Goal: Information Seeking & Learning: Check status

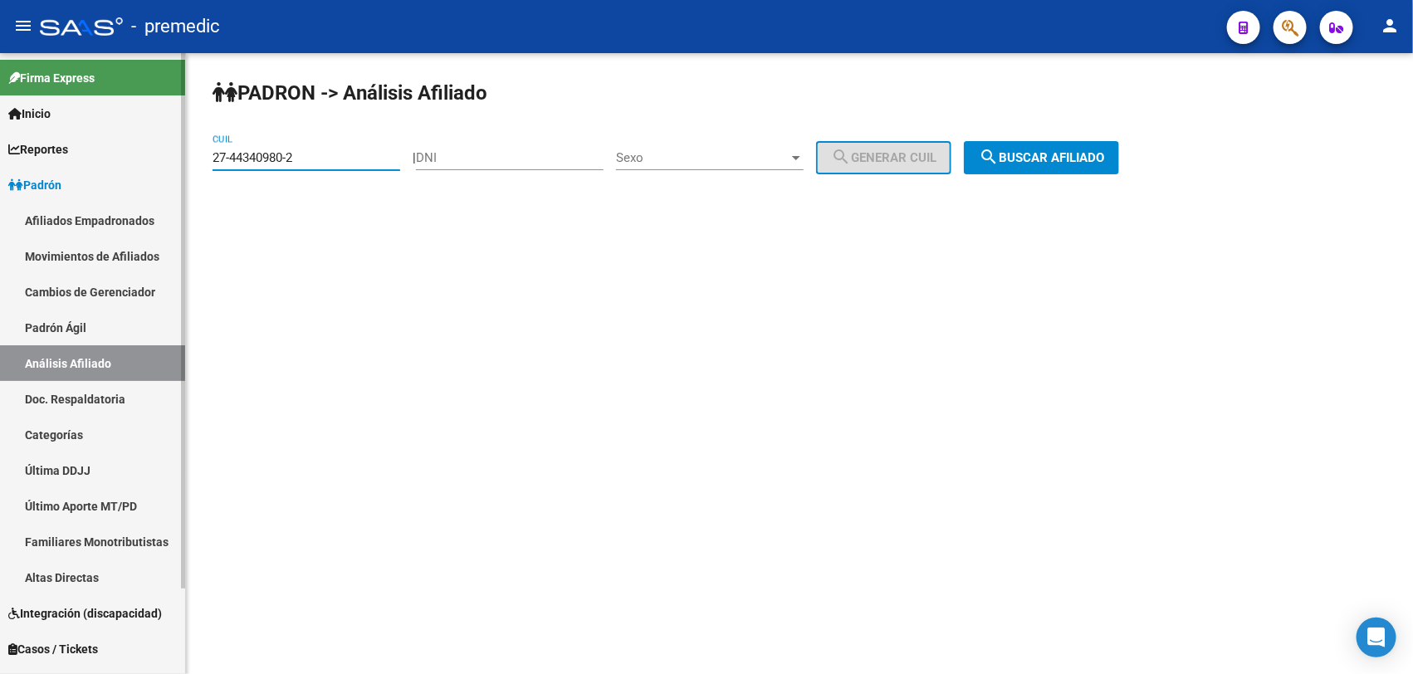
click at [104, 135] on mat-sidenav-container "Firma Express Inicio Instructivos Contacto OS Reportes Padrón Traspasos x O.S. …" at bounding box center [706, 363] width 1413 height 621
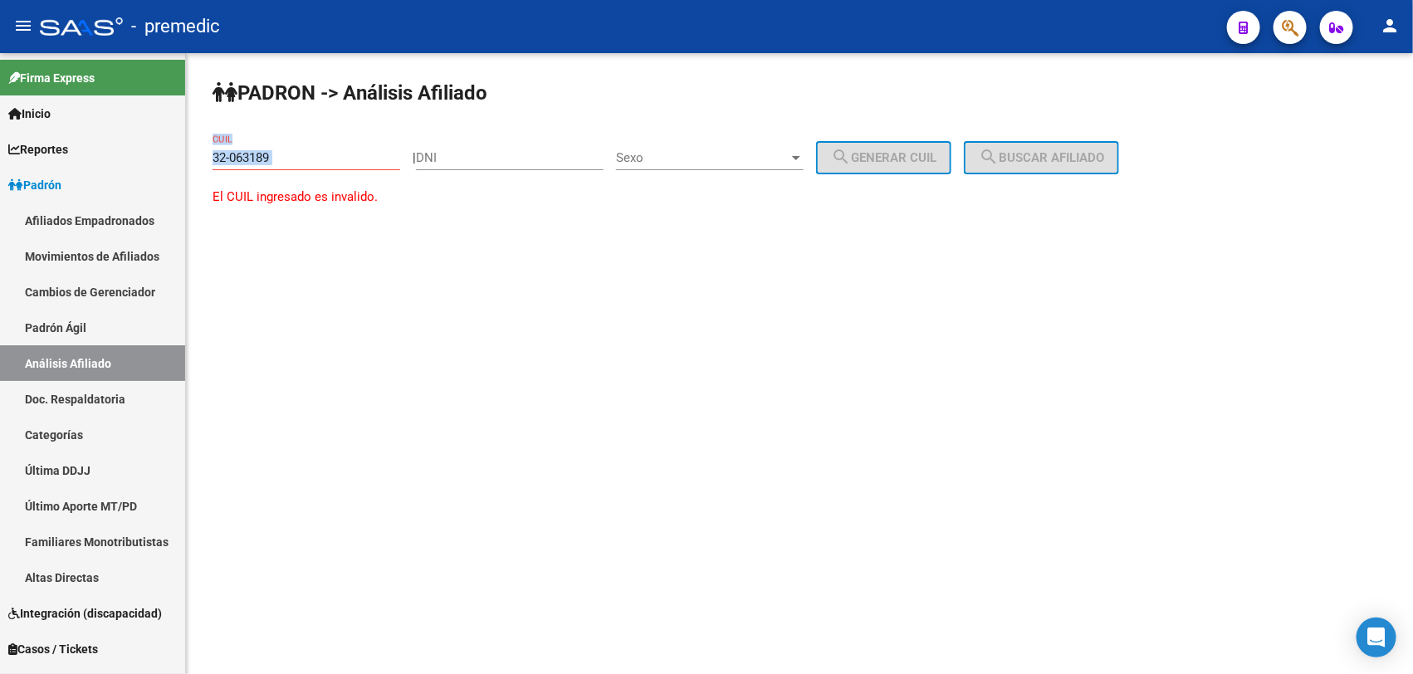
click at [317, 168] on div "32-063189 CUIL" at bounding box center [306, 159] width 188 height 51
click at [316, 167] on div "32-063189 CUIL" at bounding box center [306, 152] width 188 height 36
click at [322, 158] on input "32-063189" at bounding box center [306, 157] width 188 height 15
paste input "37371890"
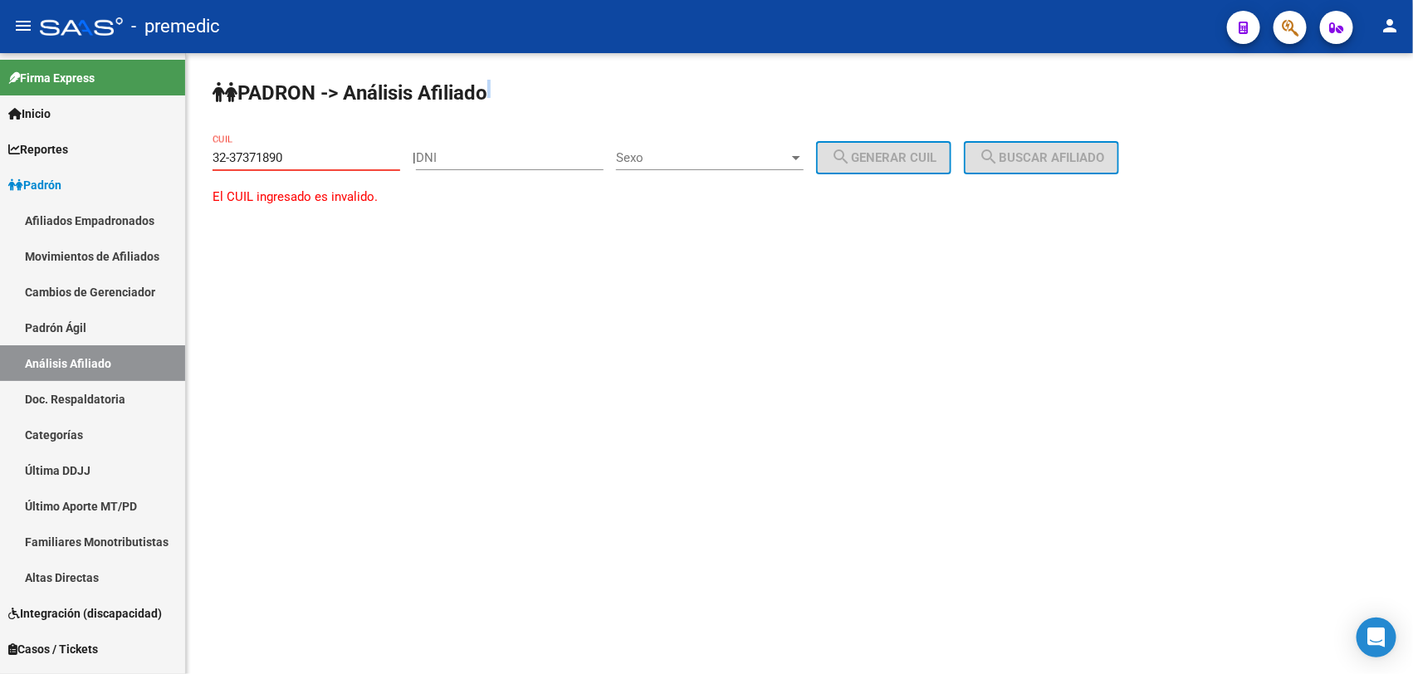
drag, startPoint x: 309, startPoint y: 146, endPoint x: -4, endPoint y: 101, distance: 316.1
click at [0, 101] on html "menu - premedic person Firma Express Inicio Instructivos Contacto OS Reportes P…" at bounding box center [706, 337] width 1413 height 674
drag, startPoint x: 322, startPoint y: 163, endPoint x: -4, endPoint y: 101, distance: 331.9
click at [0, 101] on html "menu - premedic person Firma Express Inicio Instructivos Contacto OS Reportes P…" at bounding box center [706, 337] width 1413 height 674
paste input "20-37371890-5"
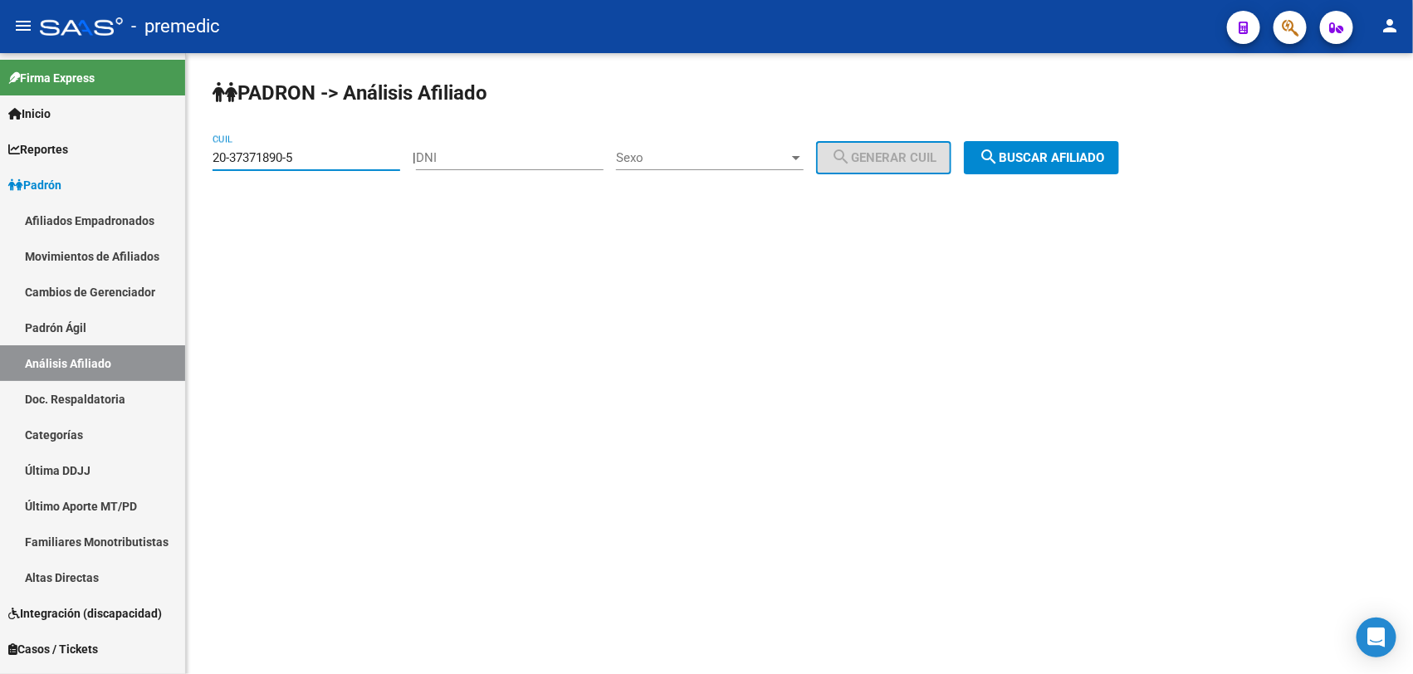
click at [1036, 148] on button "search Buscar afiliado" at bounding box center [1041, 157] width 155 height 33
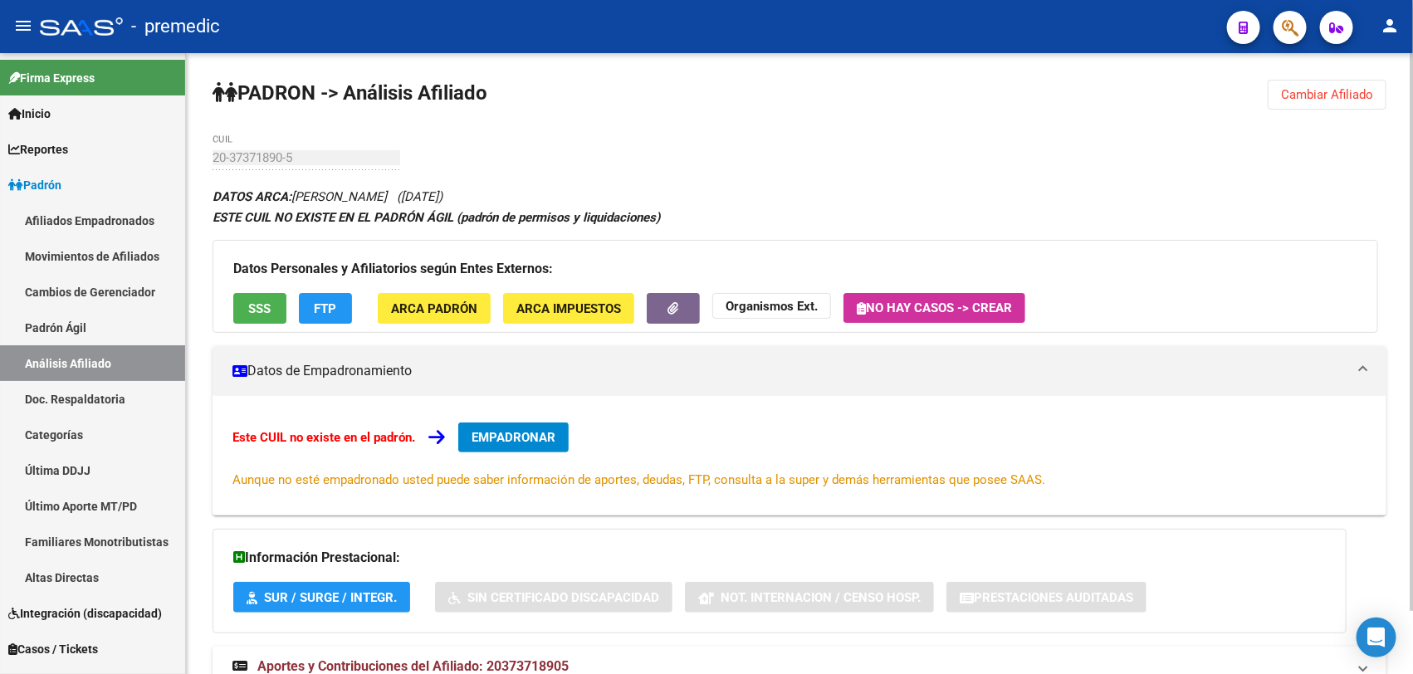
click at [317, 312] on span "FTP" at bounding box center [326, 308] width 22 height 15
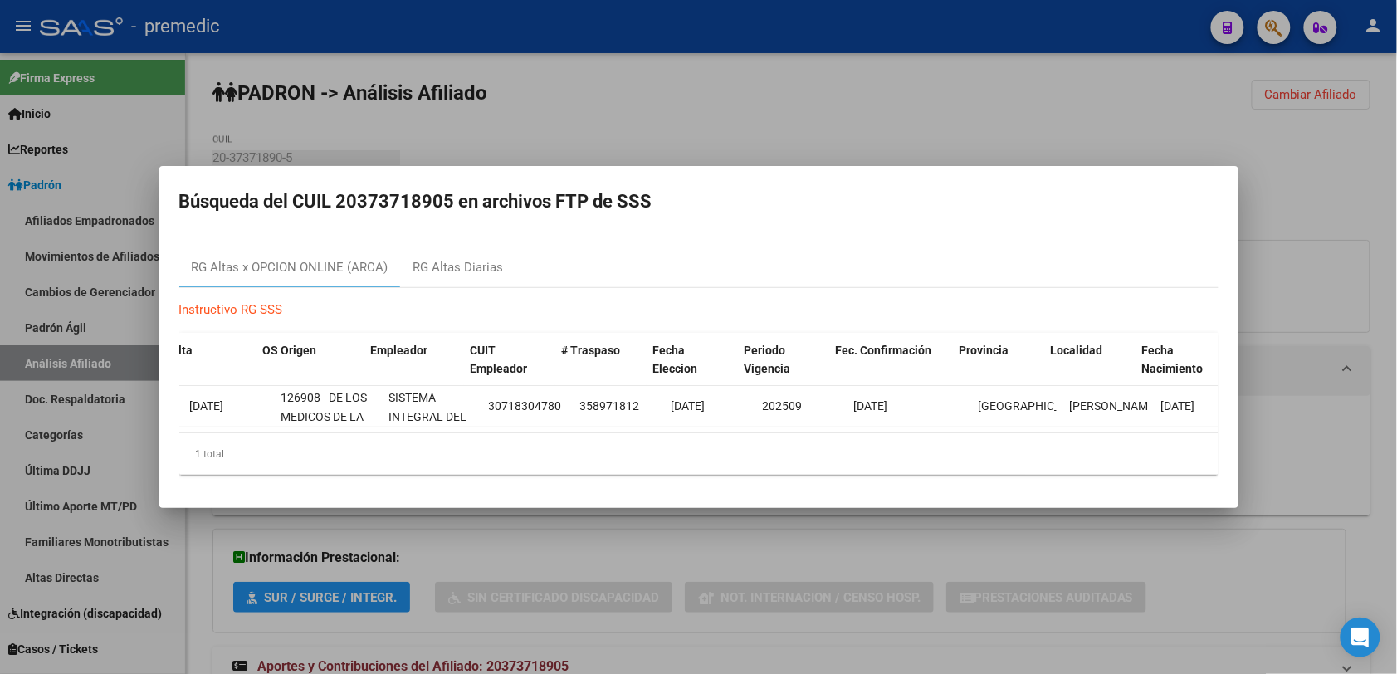
scroll to position [0, 222]
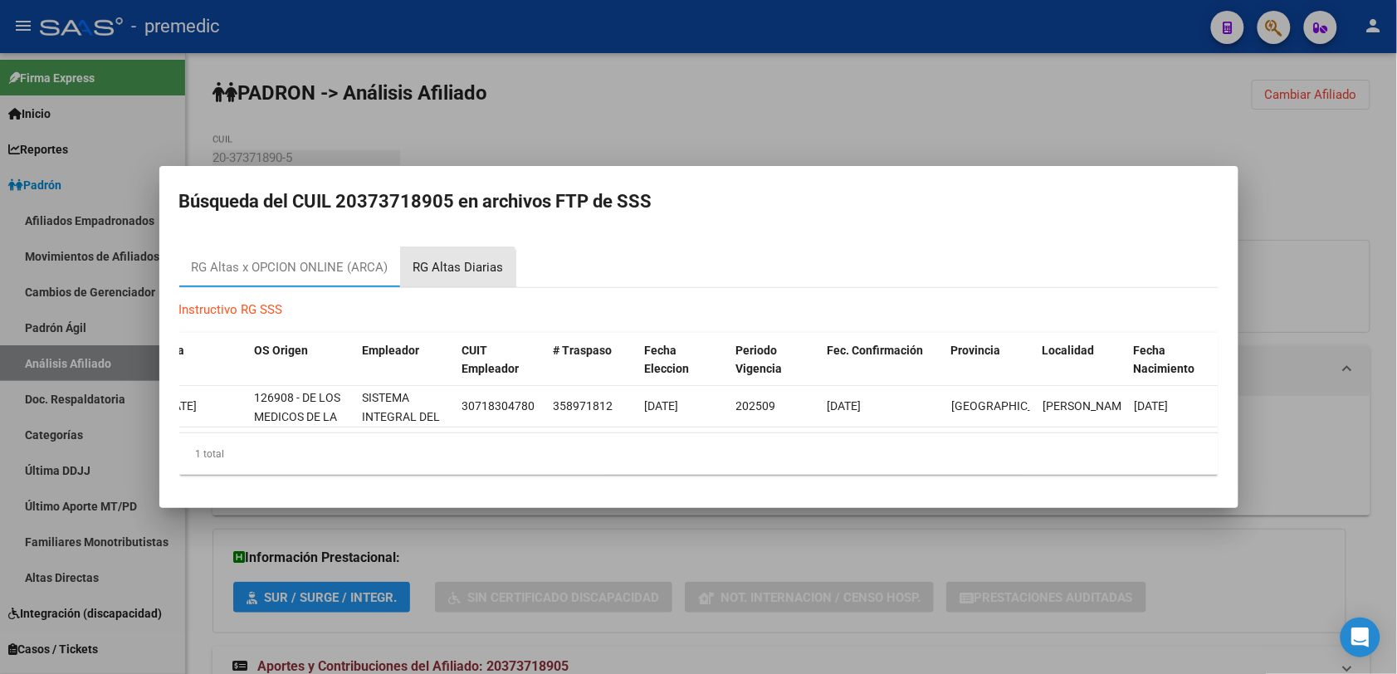
click at [452, 271] on div "RG Altas Diarias" at bounding box center [458, 267] width 115 height 40
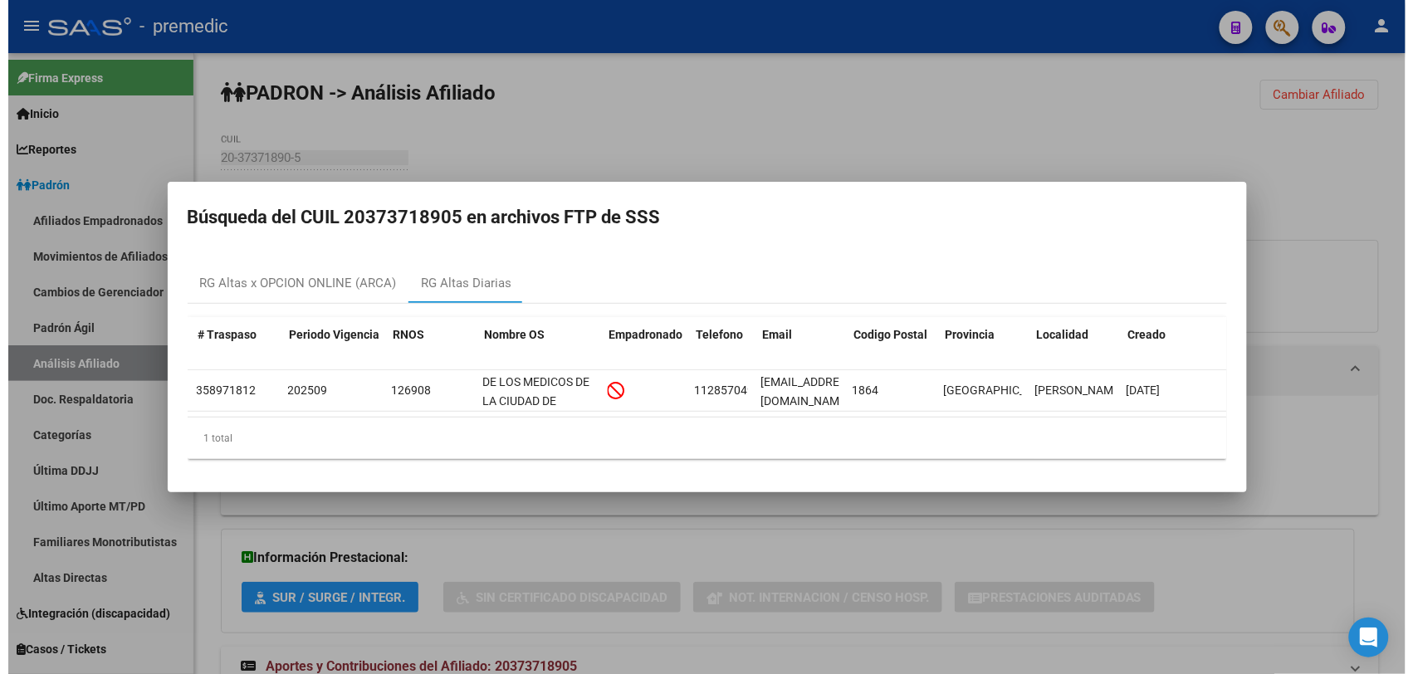
scroll to position [0, 0]
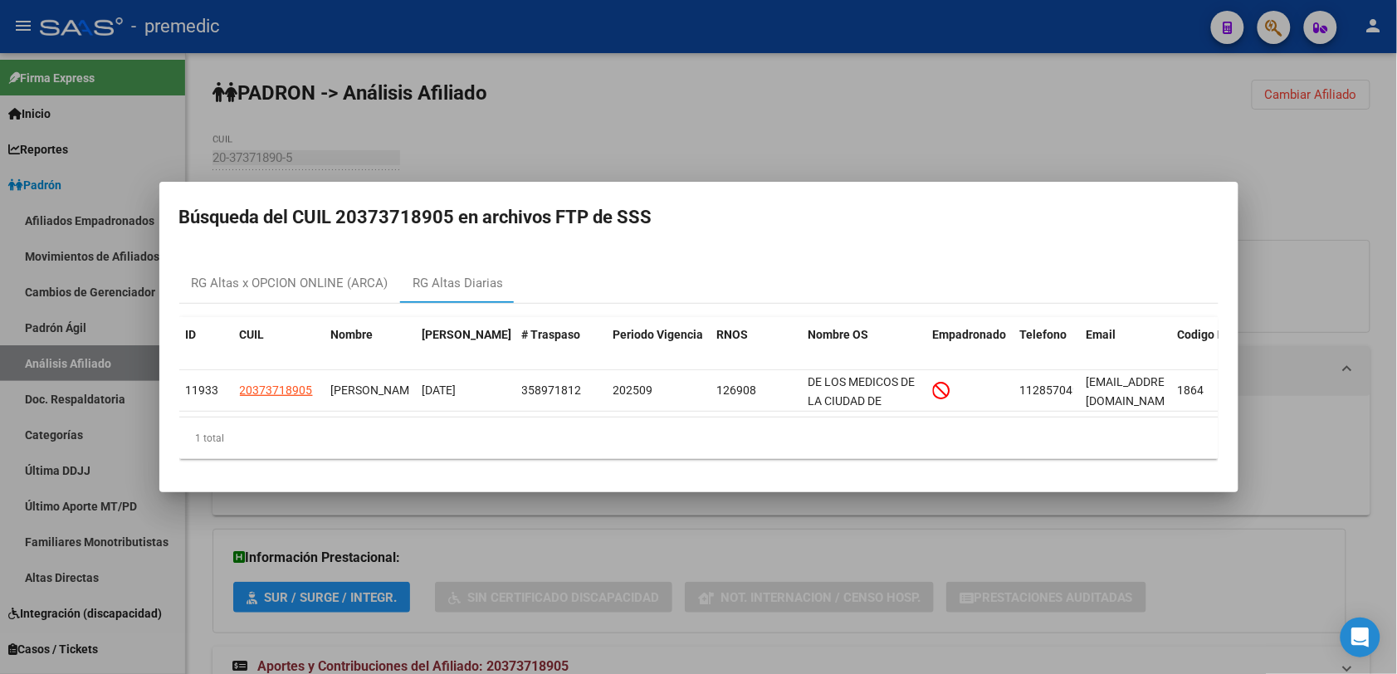
click at [567, 517] on div at bounding box center [698, 337] width 1397 height 674
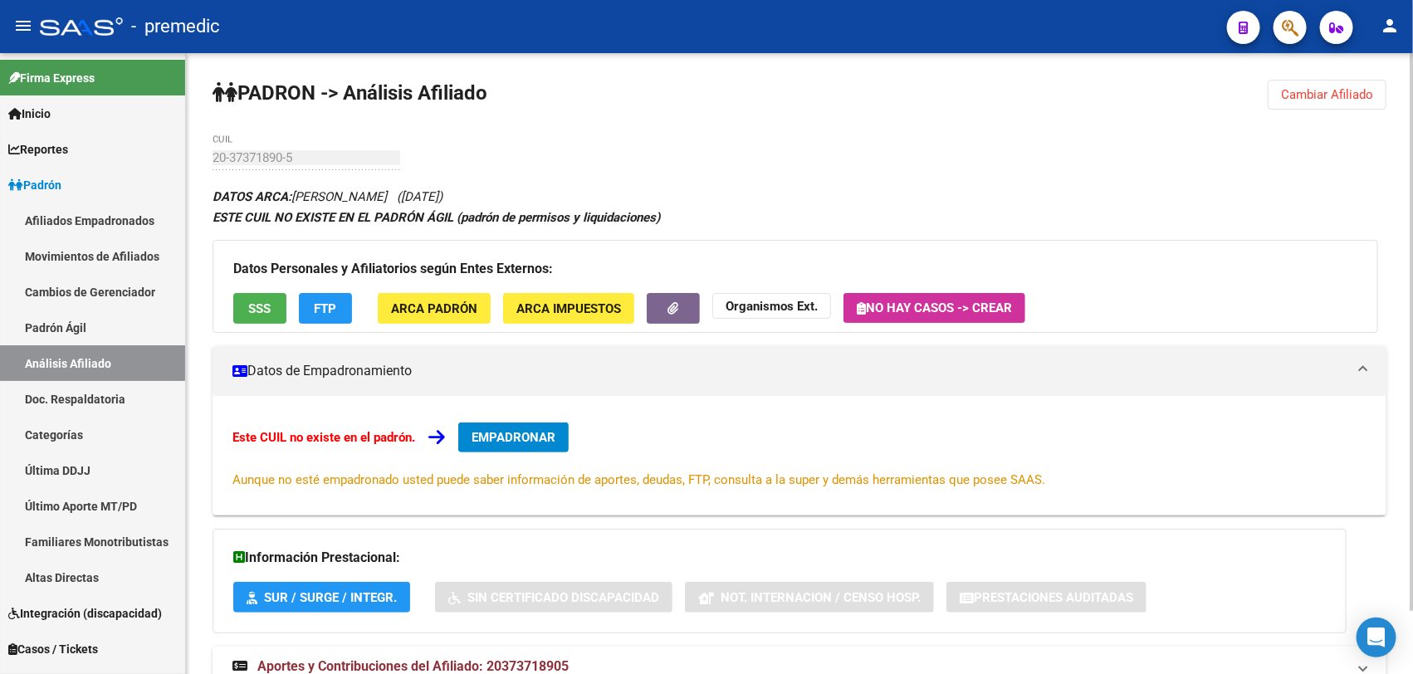
click at [1317, 94] on span "Cambiar Afiliado" at bounding box center [1327, 94] width 92 height 15
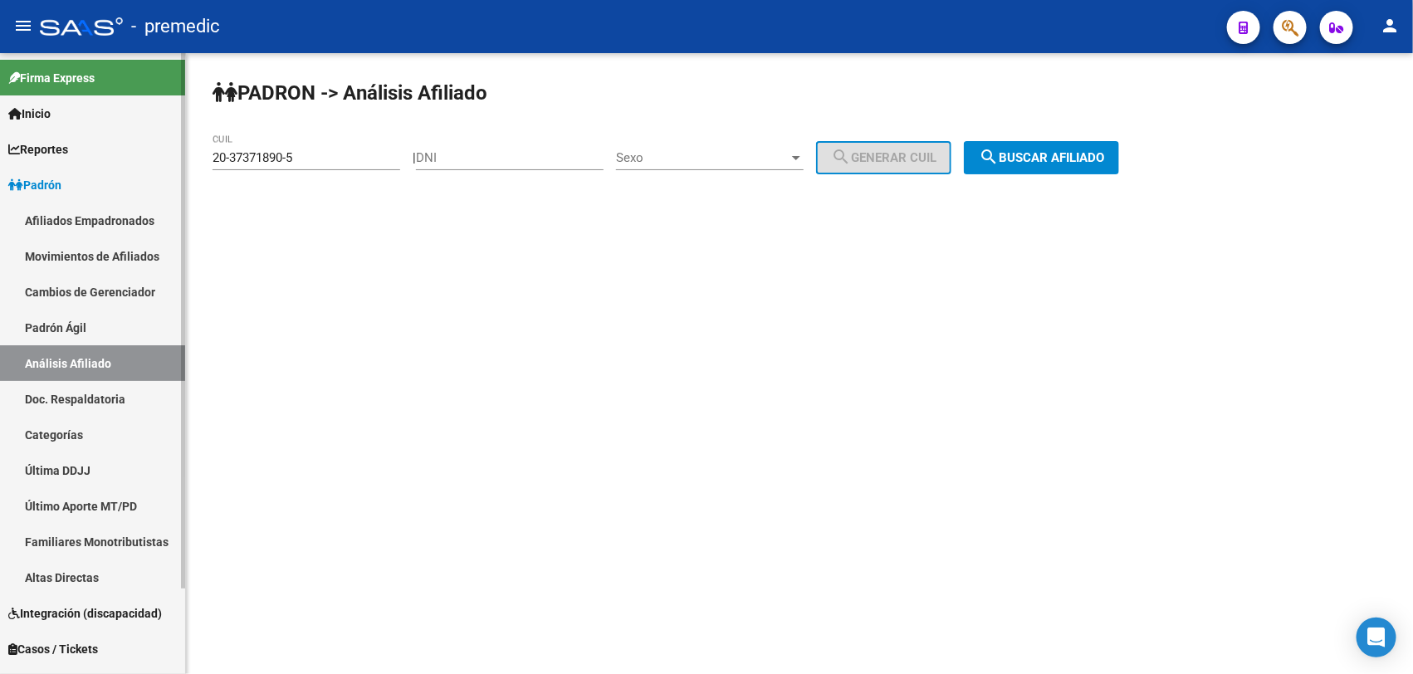
drag, startPoint x: 333, startPoint y: 142, endPoint x: 119, endPoint y: 137, distance: 214.2
click at [119, 137] on mat-sidenav-container "Firma Express Inicio Instructivos Contacto OS Reportes Padrón Traspasos x O.S. …" at bounding box center [706, 363] width 1413 height 621
drag, startPoint x: 119, startPoint y: 137, endPoint x: 280, endPoint y: 160, distance: 162.7
click at [280, 160] on input "20-37371890-5" at bounding box center [306, 157] width 188 height 15
drag, startPoint x: 280, startPoint y: 160, endPoint x: 288, endPoint y: 162, distance: 8.5
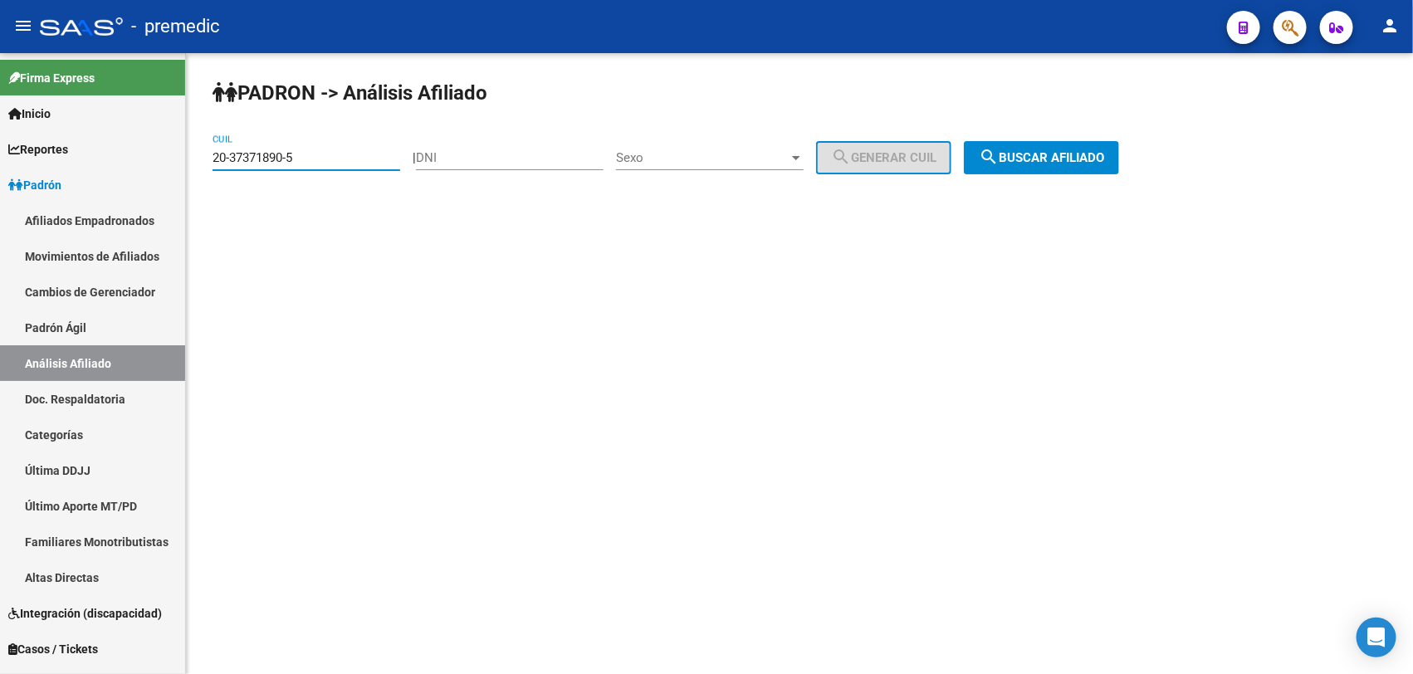
click at [280, 162] on input "20-37371890-5" at bounding box center [306, 157] width 188 height 15
paste input "20246222-7"
click at [296, 163] on input "20-20246222-7" at bounding box center [306, 157] width 188 height 15
paste input "2"
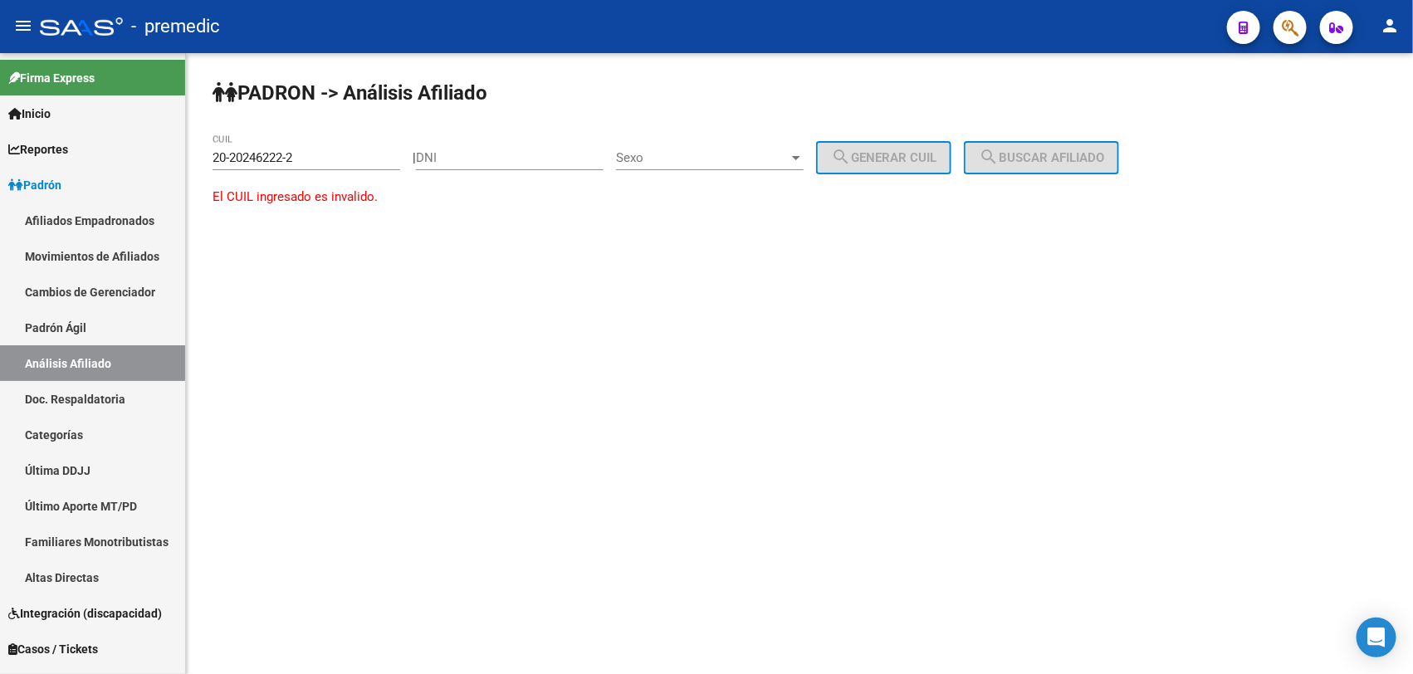
drag, startPoint x: 374, startPoint y: 167, endPoint x: 209, endPoint y: 160, distance: 165.3
click at [209, 160] on div "PADRON -> Análisis Afiliado 20-20246222-2 CUIL | DNI Sexo Sexo search Generar C…" at bounding box center [799, 158] width 1227 height 211
drag, startPoint x: 209, startPoint y: 160, endPoint x: 312, endPoint y: 158, distance: 102.9
click at [312, 158] on input "20-20246222-2" at bounding box center [306, 157] width 188 height 15
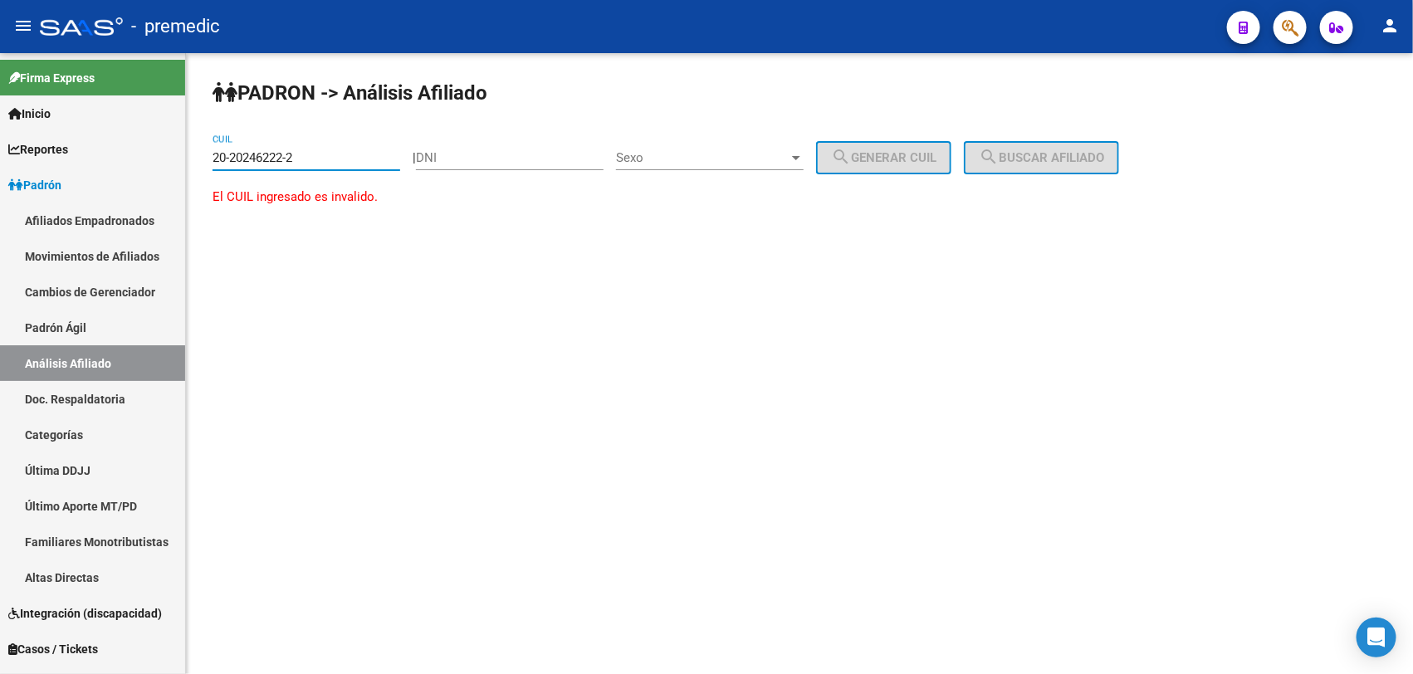
paste input "4622277-1"
click at [312, 158] on input "20-24622277-1" at bounding box center [306, 157] width 188 height 15
type input "20-24622277-1"
drag, startPoint x: 982, startPoint y: 156, endPoint x: 1010, endPoint y: 149, distance: 29.0
click at [1010, 150] on app-analisis-afiliado "PADRON -> Análisis Afiliado 20-24622277-1 CUIL | DNI Sexo Sexo search Generar C…" at bounding box center [671, 157] width 919 height 15
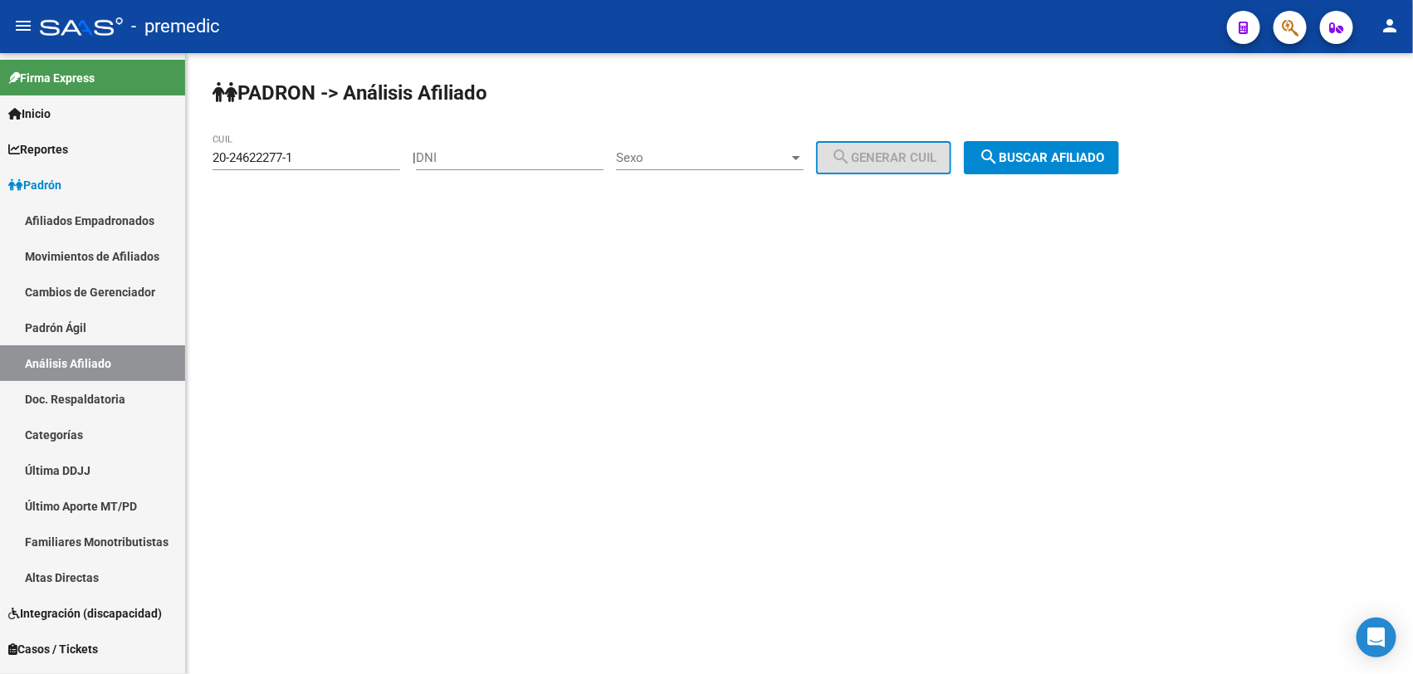
click at [1039, 147] on button "search Buscar afiliado" at bounding box center [1041, 157] width 155 height 33
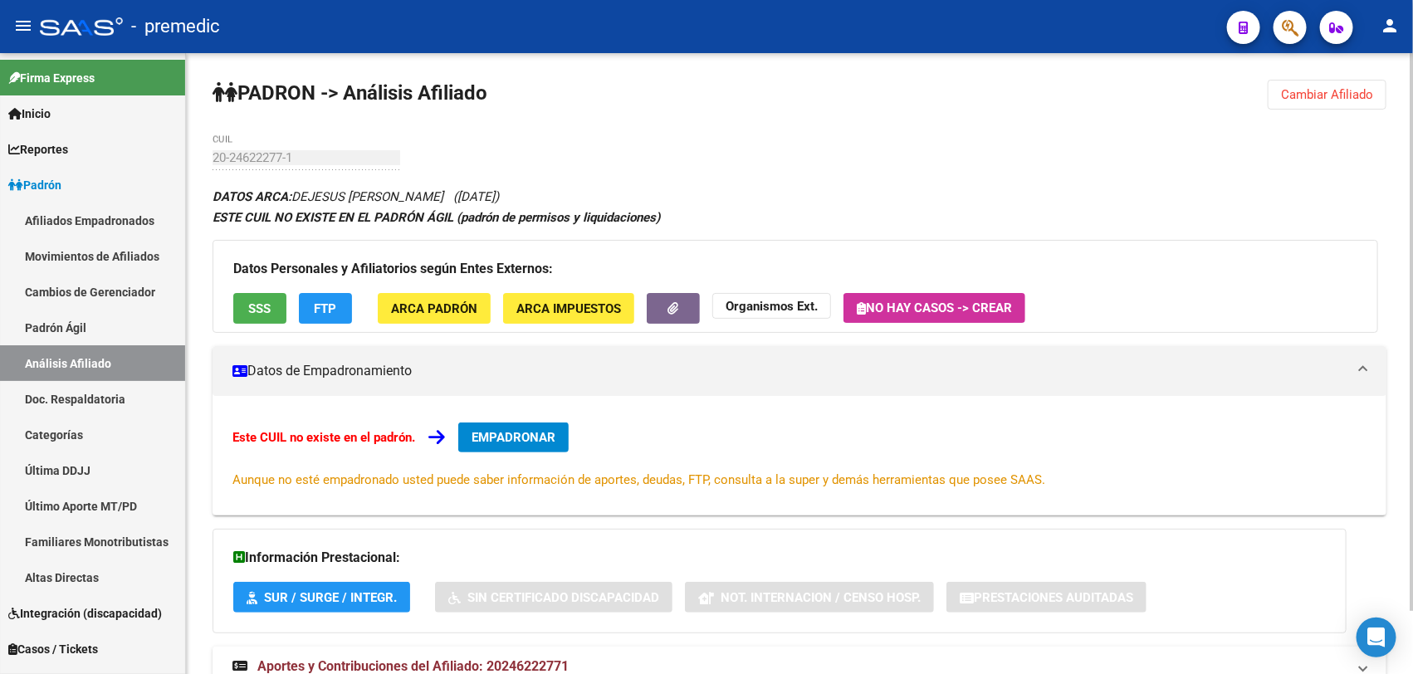
scroll to position [69, 0]
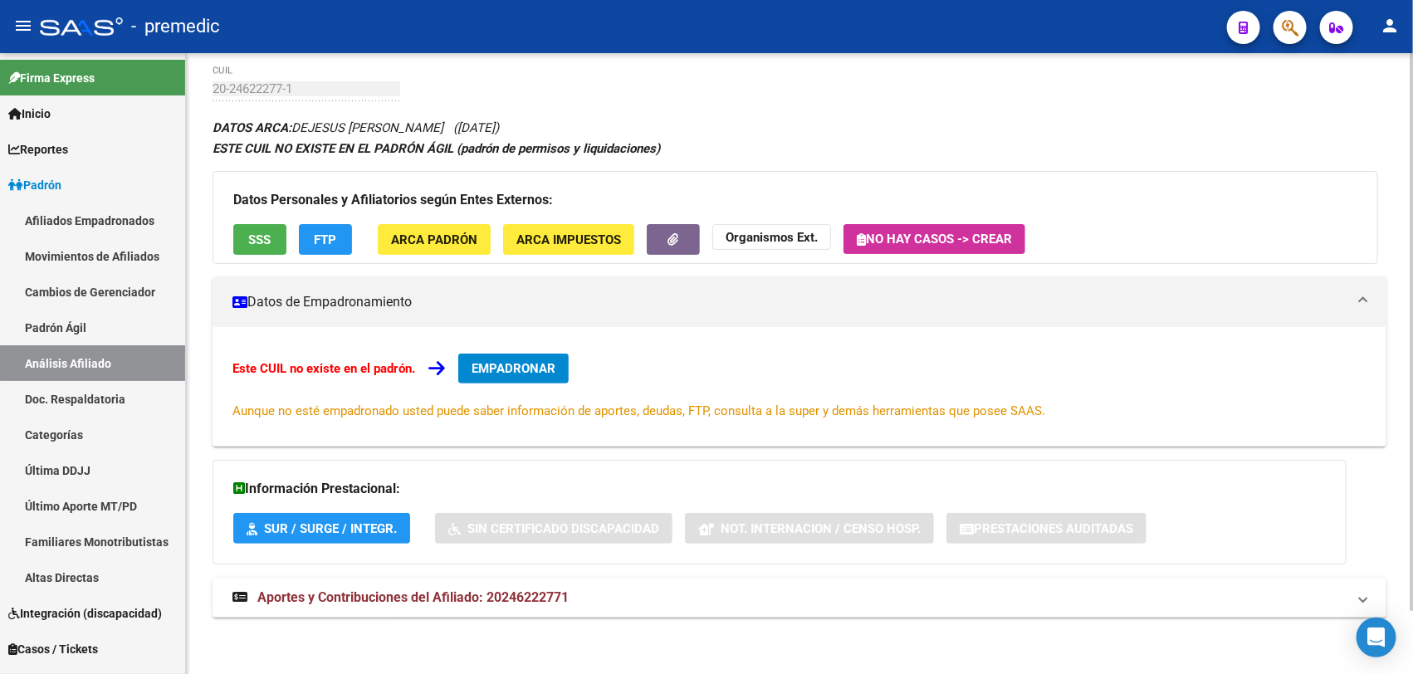
drag, startPoint x: 325, startPoint y: 162, endPoint x: 315, endPoint y: 155, distance: 12.0
click at [322, 162] on div "DATOS ARCA: DEJESUS [PERSON_NAME] ([DATE]) ESTE CUIL NO EXISTE EN EL PADRÓN ÁGI…" at bounding box center [798, 376] width 1173 height 519
drag, startPoint x: 499, startPoint y: 150, endPoint x: 578, endPoint y: 150, distance: 79.7
click at [578, 150] on strong "ESTE CUIL NO EXISTE EN EL PADRÓN ÁGIL (padrón de permisos y liquidaciones)" at bounding box center [435, 148] width 447 height 15
click at [579, 150] on strong "ESTE CUIL NO EXISTE EN EL PADRÓN ÁGIL (padrón de permisos y liquidaciones)" at bounding box center [435, 148] width 447 height 15
